Goal: Communication & Community: Connect with others

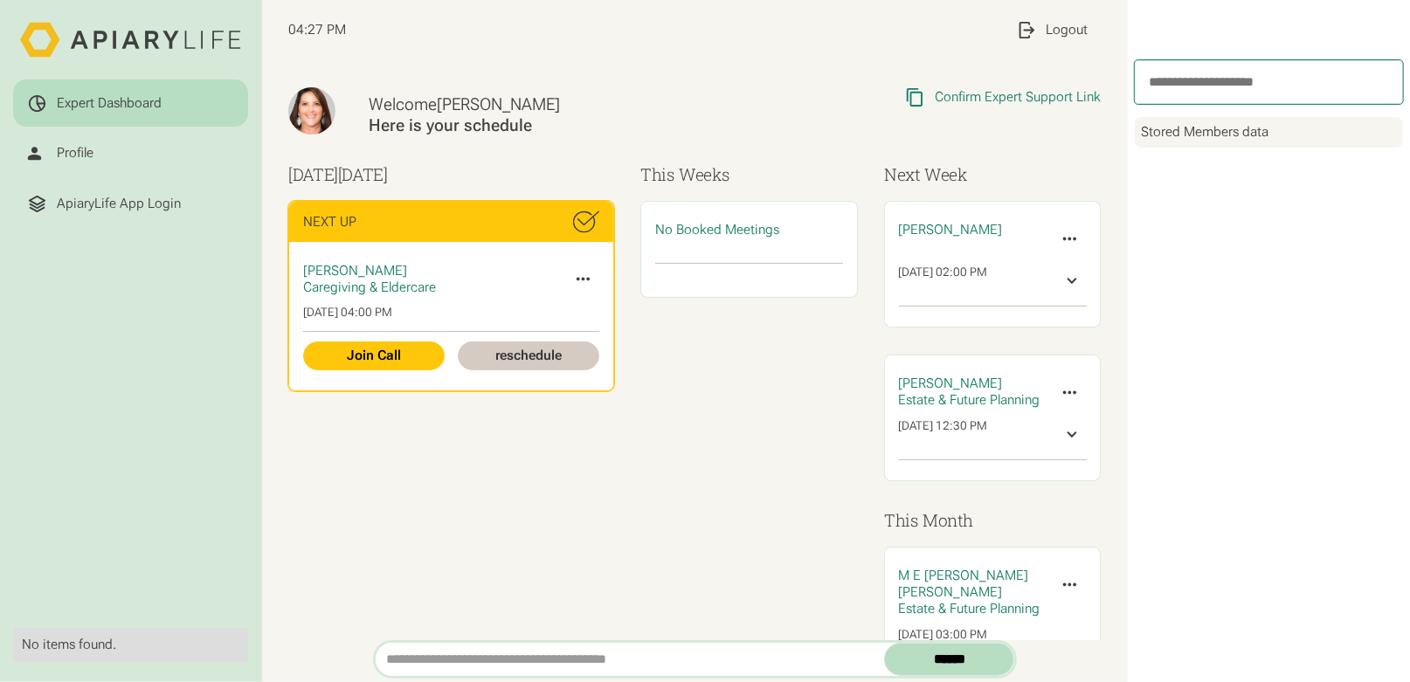
click at [352, 264] on span "Jaynesse Rosado" at bounding box center [355, 271] width 104 height 16
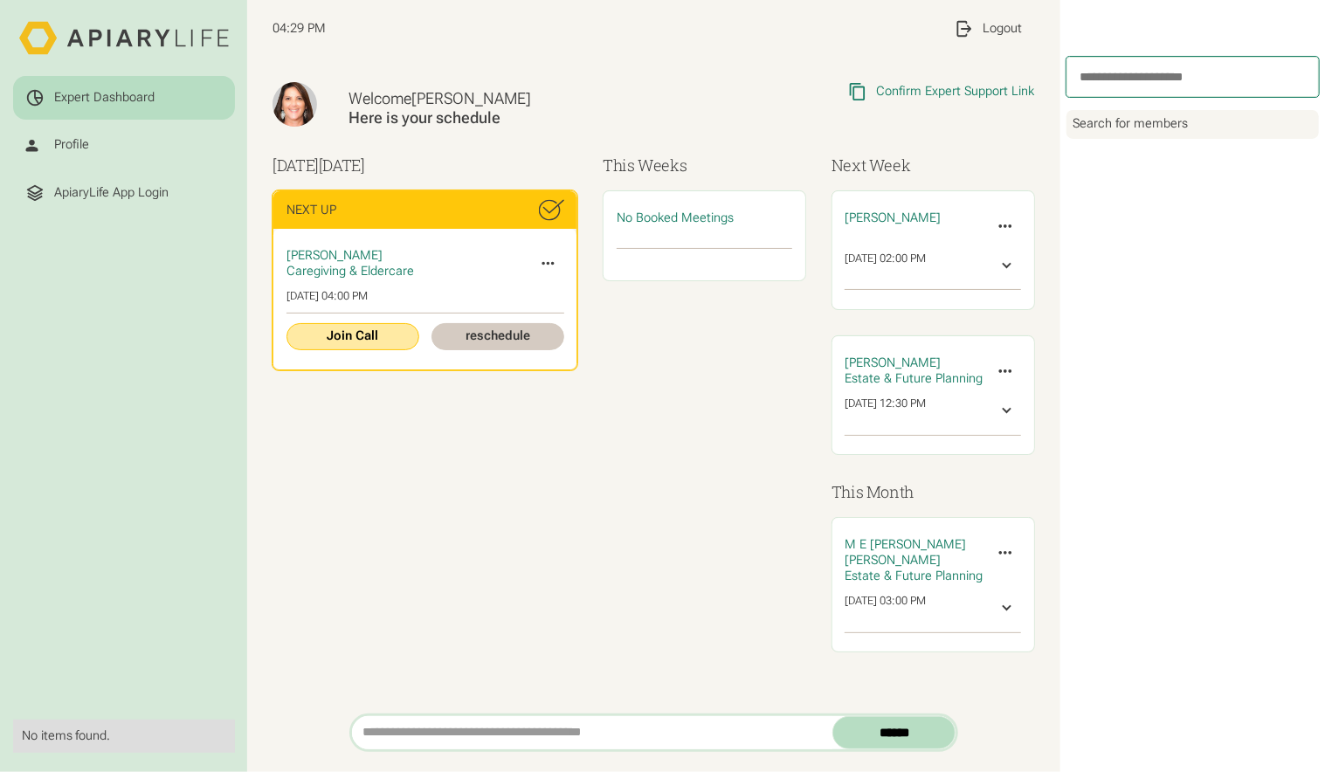
click at [362, 330] on link "Join Call" at bounding box center [352, 336] width 133 height 27
